Goal: Task Accomplishment & Management: Use online tool/utility

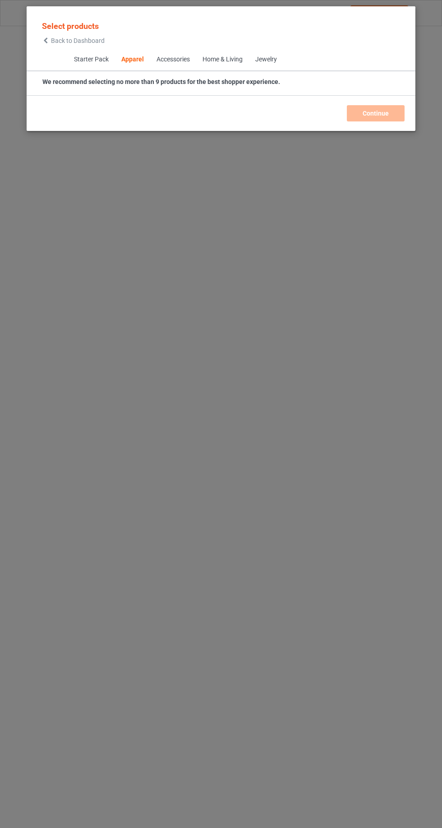
click at [46, 40] on icon at bounding box center [46, 40] width 8 height 6
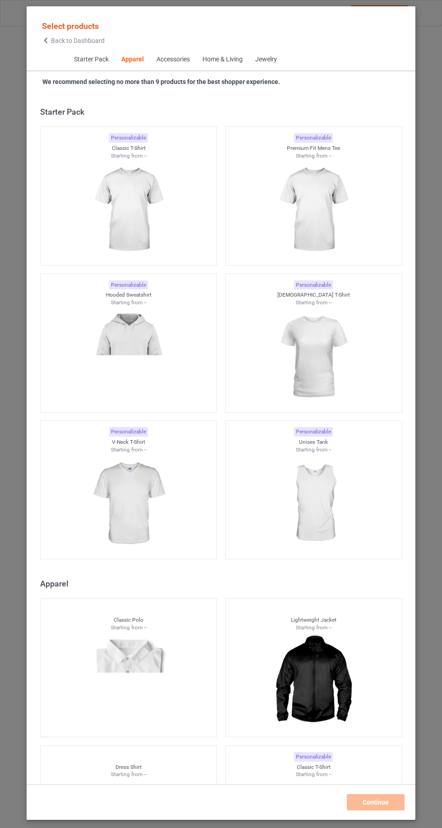
scroll to position [483, 0]
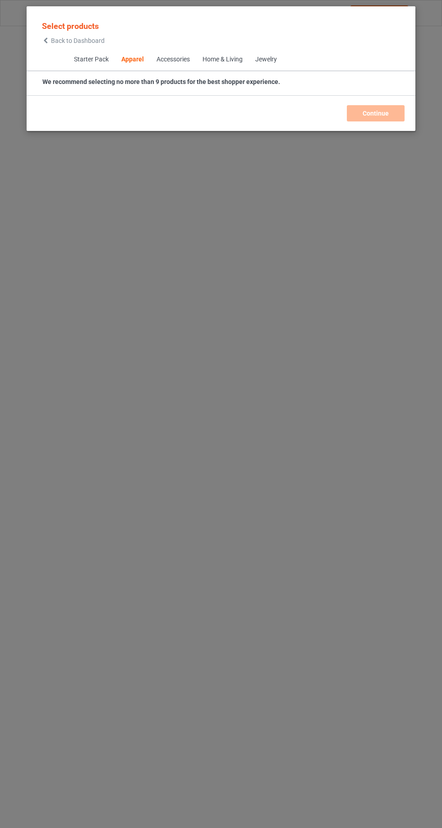
click at [52, 42] on span "Back to Dashboard" at bounding box center [78, 40] width 54 height 7
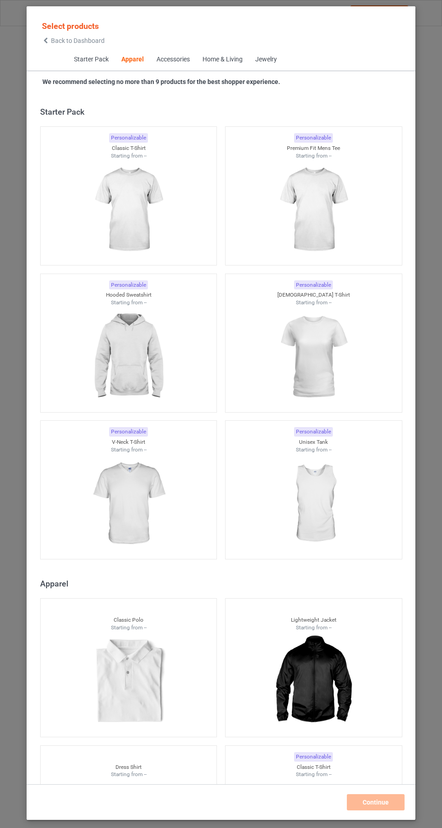
scroll to position [483, 0]
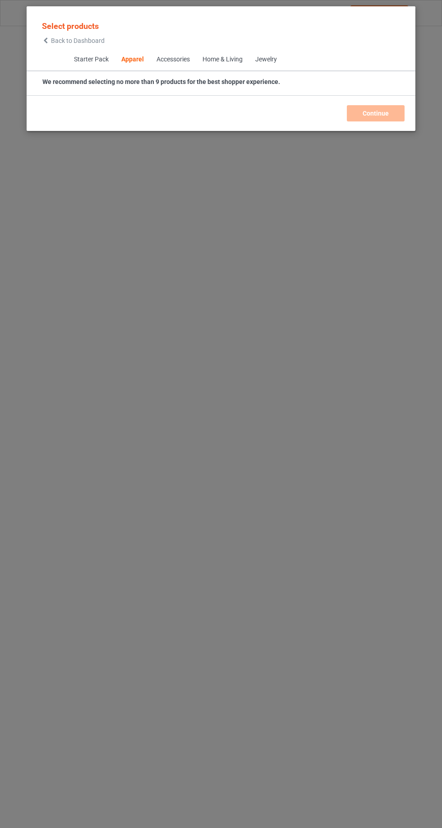
click at [56, 37] on span "Back to Dashboard" at bounding box center [78, 40] width 54 height 7
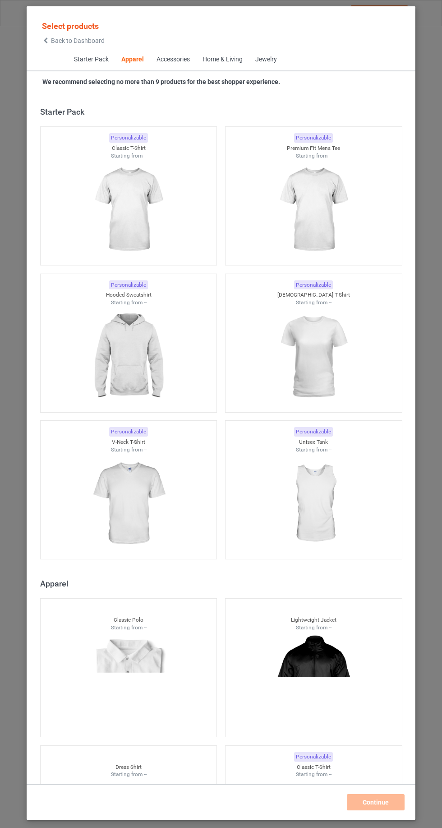
scroll to position [483, 0]
